Goal: Task Accomplishment & Management: Manage account settings

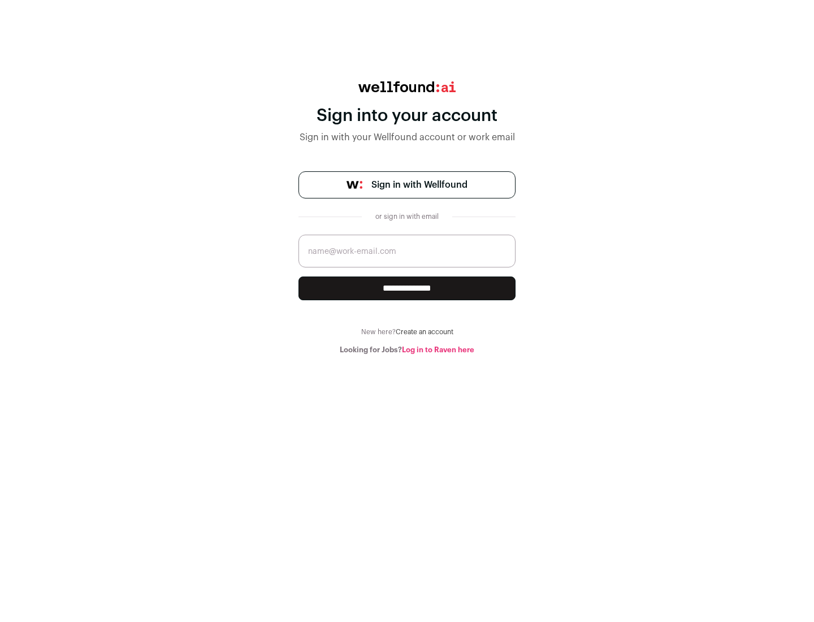
click at [419, 185] on span "Sign in with Wellfound" at bounding box center [419, 185] width 96 height 14
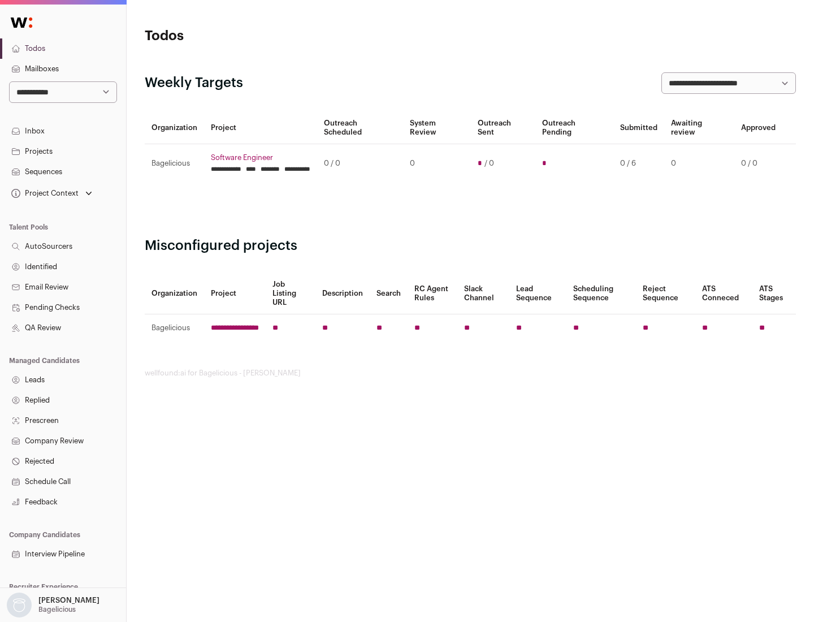
click at [63, 151] on link "Projects" at bounding box center [63, 151] width 126 height 20
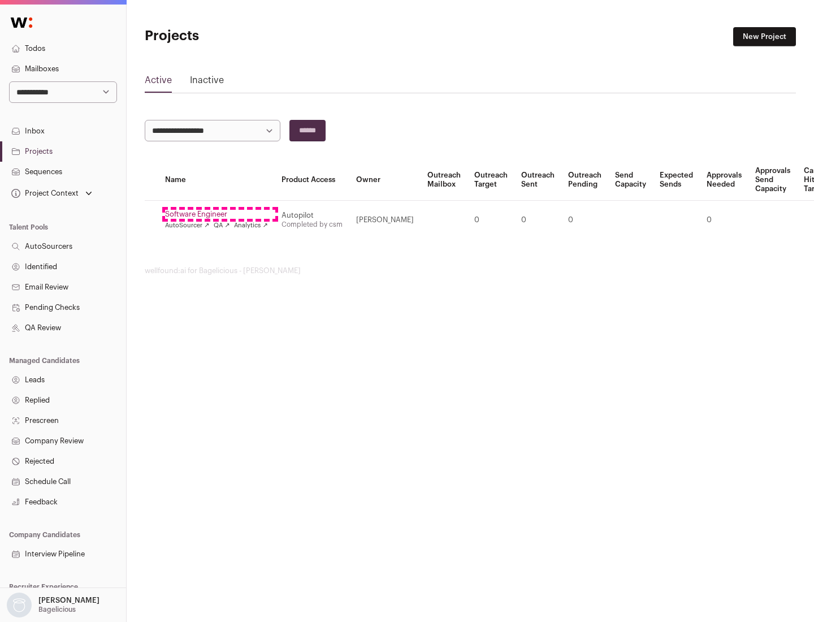
click at [220, 214] on link "Software Engineer" at bounding box center [216, 214] width 103 height 9
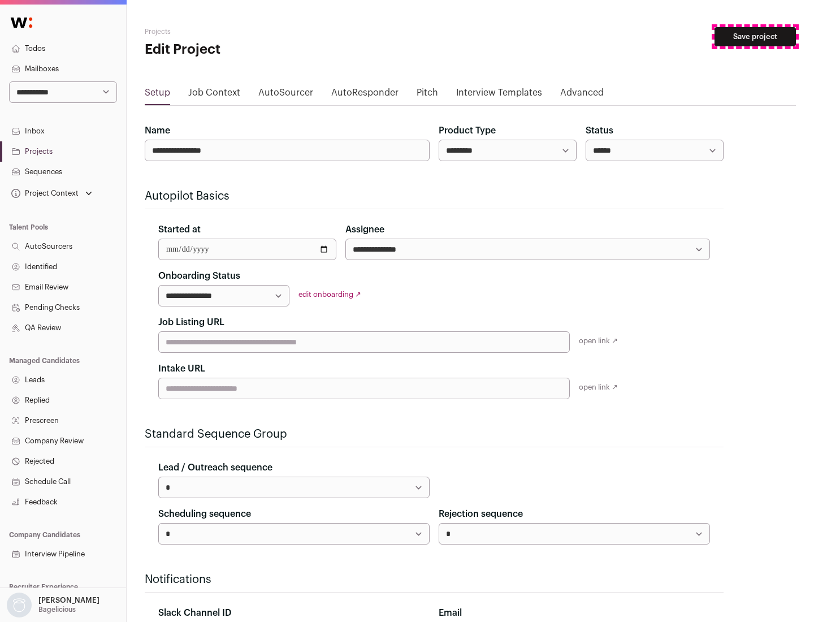
click at [755, 37] on button "Save project" at bounding box center [755, 36] width 81 height 19
